Goal: Transaction & Acquisition: Purchase product/service

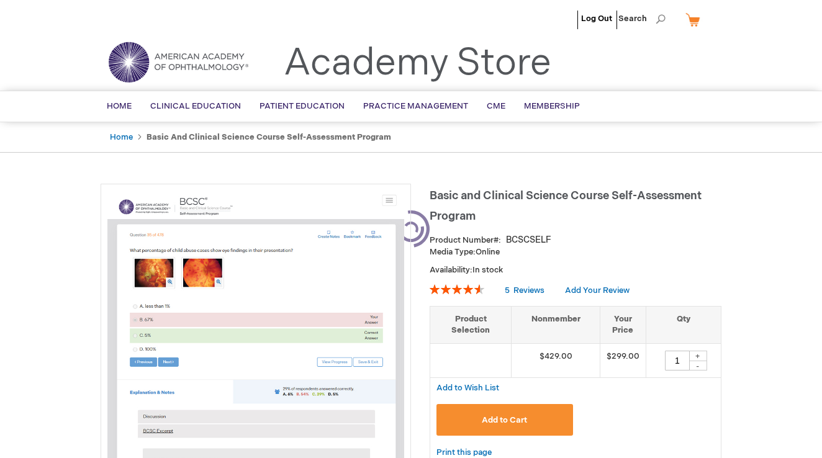
type input "1"
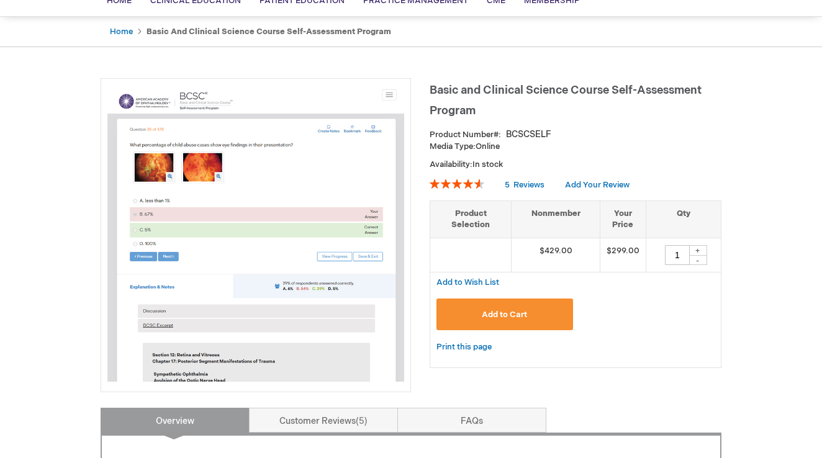
scroll to position [108, 0]
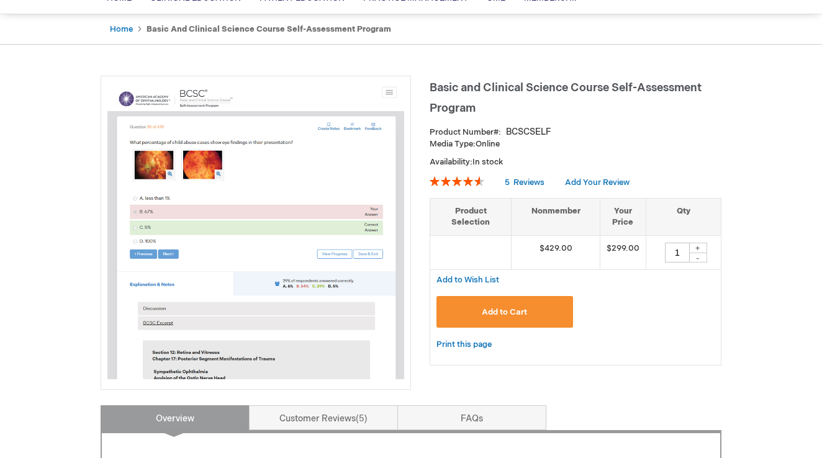
click at [527, 304] on button "Add to Cart" at bounding box center [505, 312] width 137 height 32
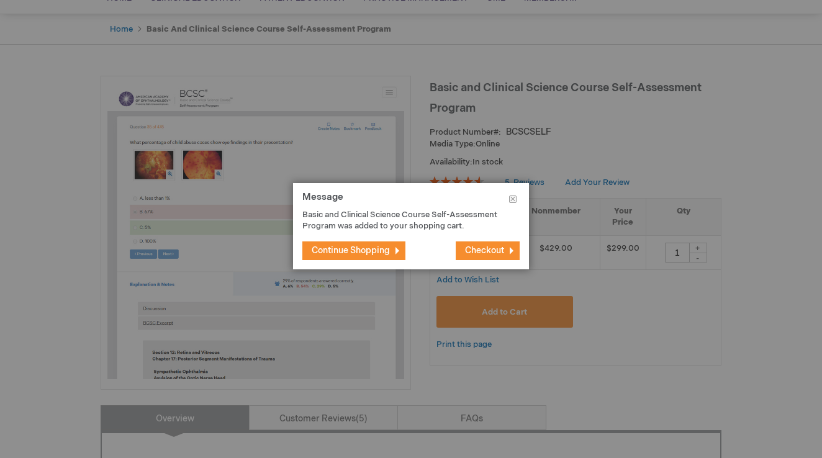
click at [482, 250] on span "Checkout" at bounding box center [484, 250] width 39 height 11
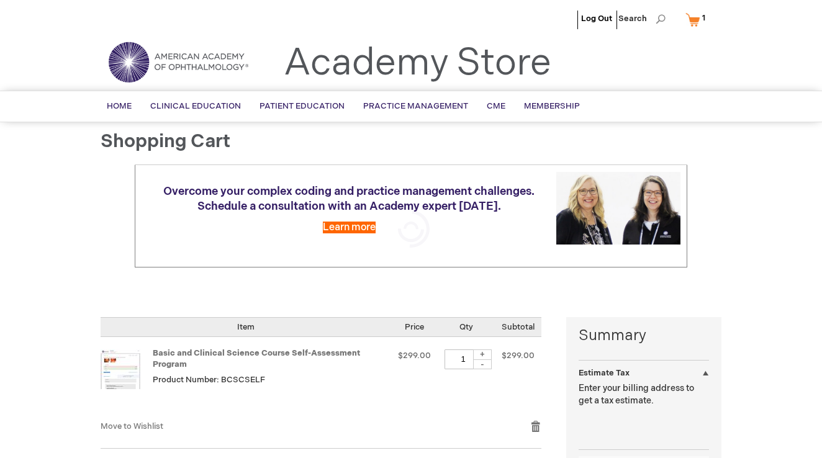
select select "US"
select select "43"
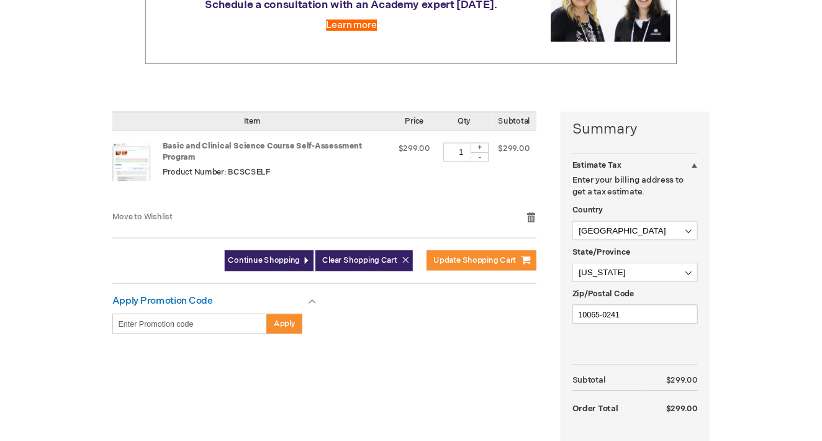
scroll to position [204, 0]
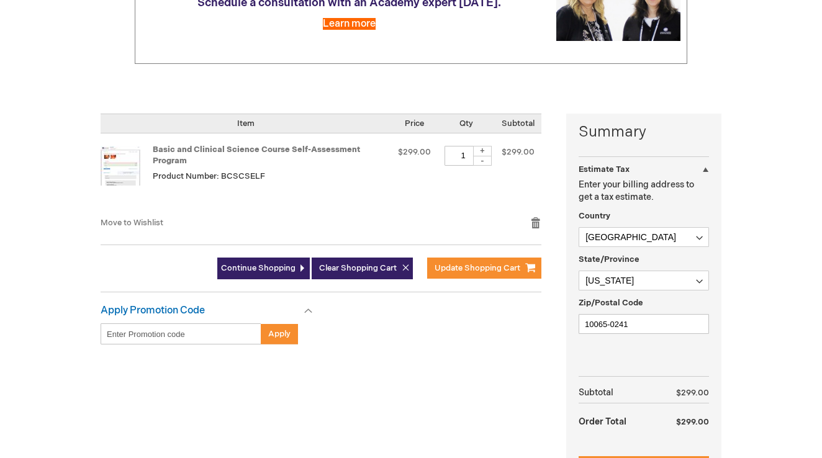
click at [223, 324] on input "Enter discount code" at bounding box center [181, 334] width 161 height 21
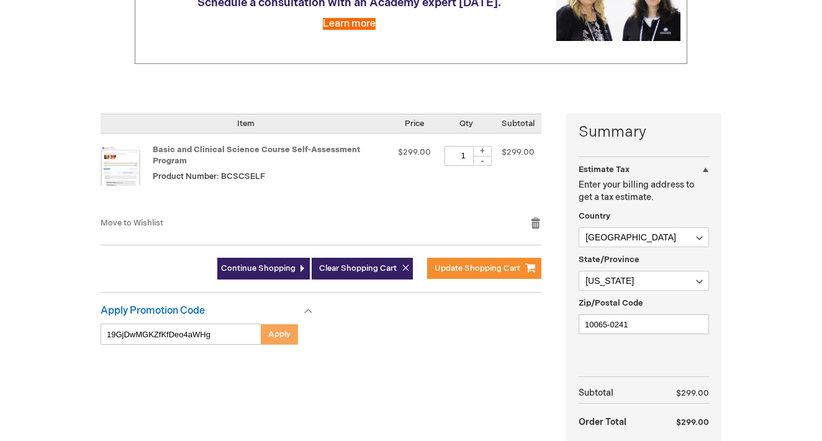
type input "19GjDwMGKZfKfDeo4aWHg"
click at [268, 329] on span "Apply" at bounding box center [279, 334] width 22 height 10
